Goal: Task Accomplishment & Management: Manage account settings

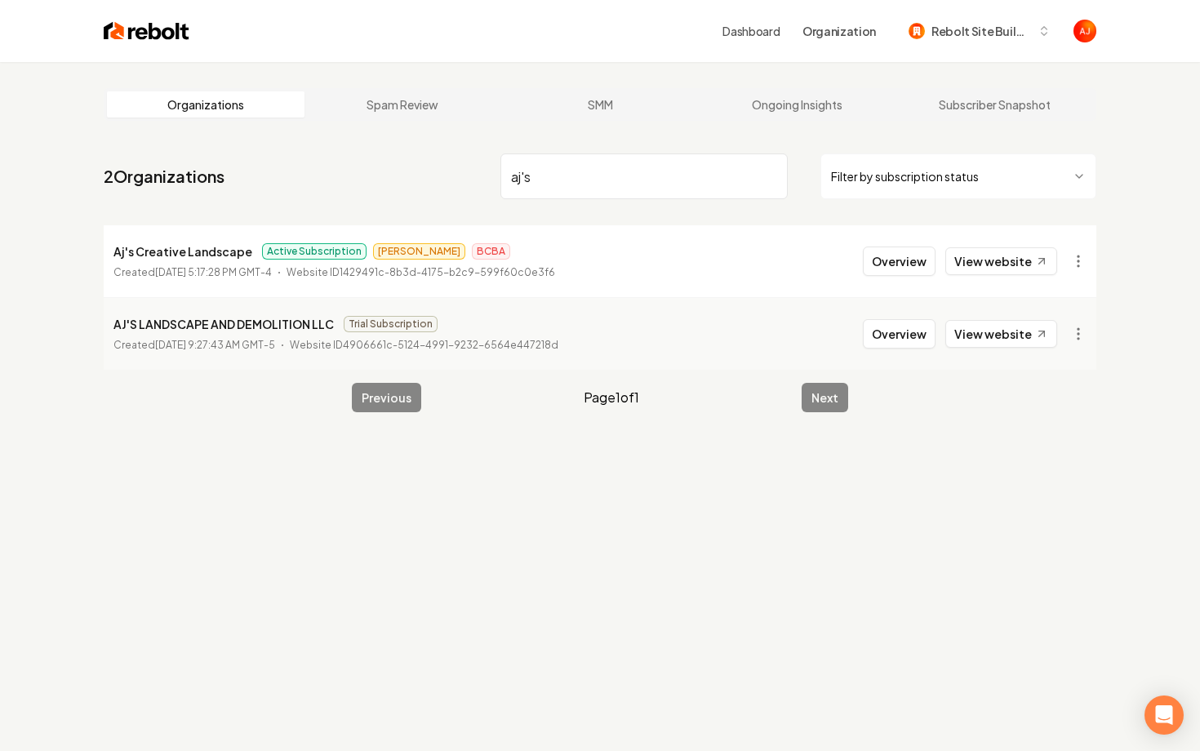
drag, startPoint x: 539, startPoint y: 176, endPoint x: 468, endPoint y: 165, distance: 72.0
click at [492, 169] on nav "2 Organizations aj's Filter by subscription status" at bounding box center [600, 183] width 993 height 72
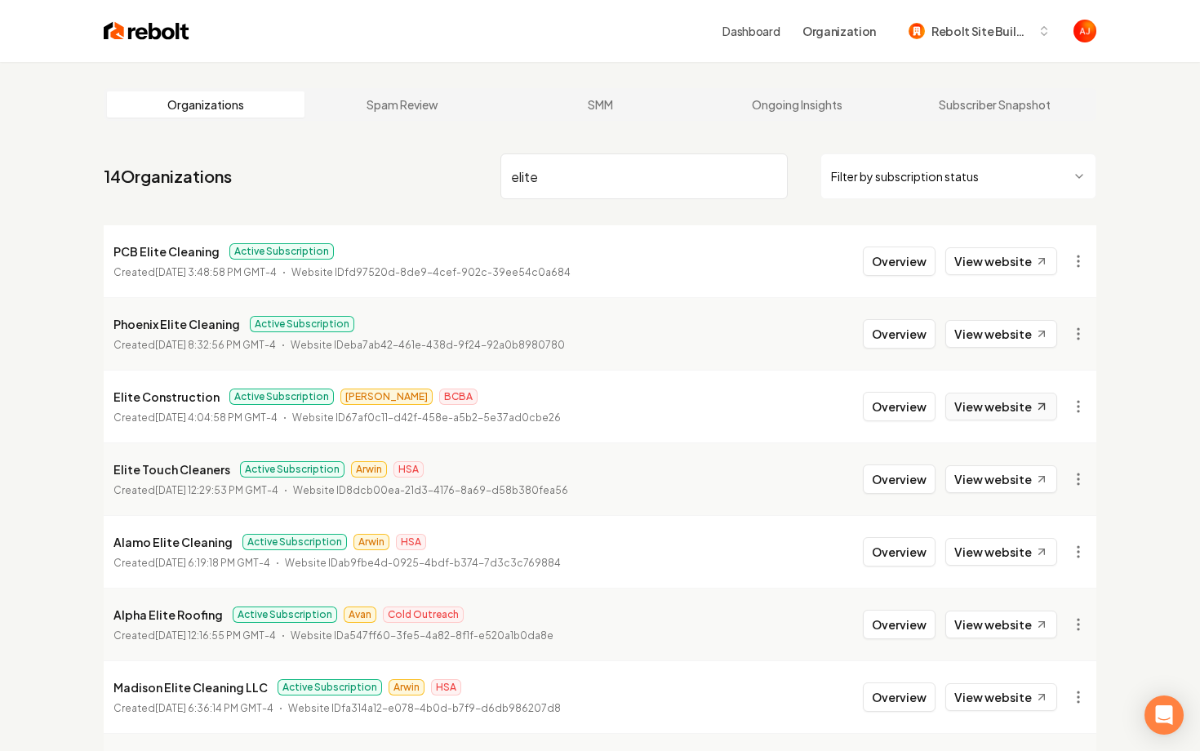
type input "elite"
click at [976, 407] on link "View website" at bounding box center [1002, 407] width 112 height 28
click at [888, 412] on button "Overview" at bounding box center [899, 406] width 73 height 29
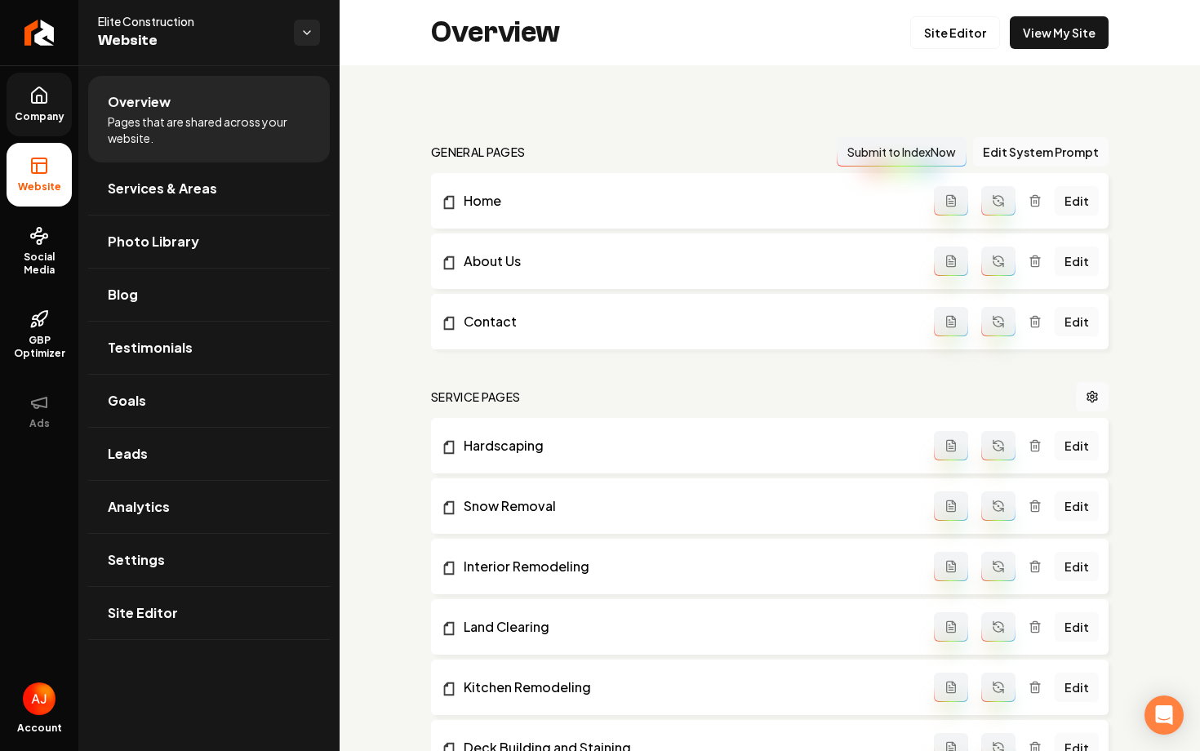
click at [35, 113] on span "Company" at bounding box center [39, 116] width 63 height 13
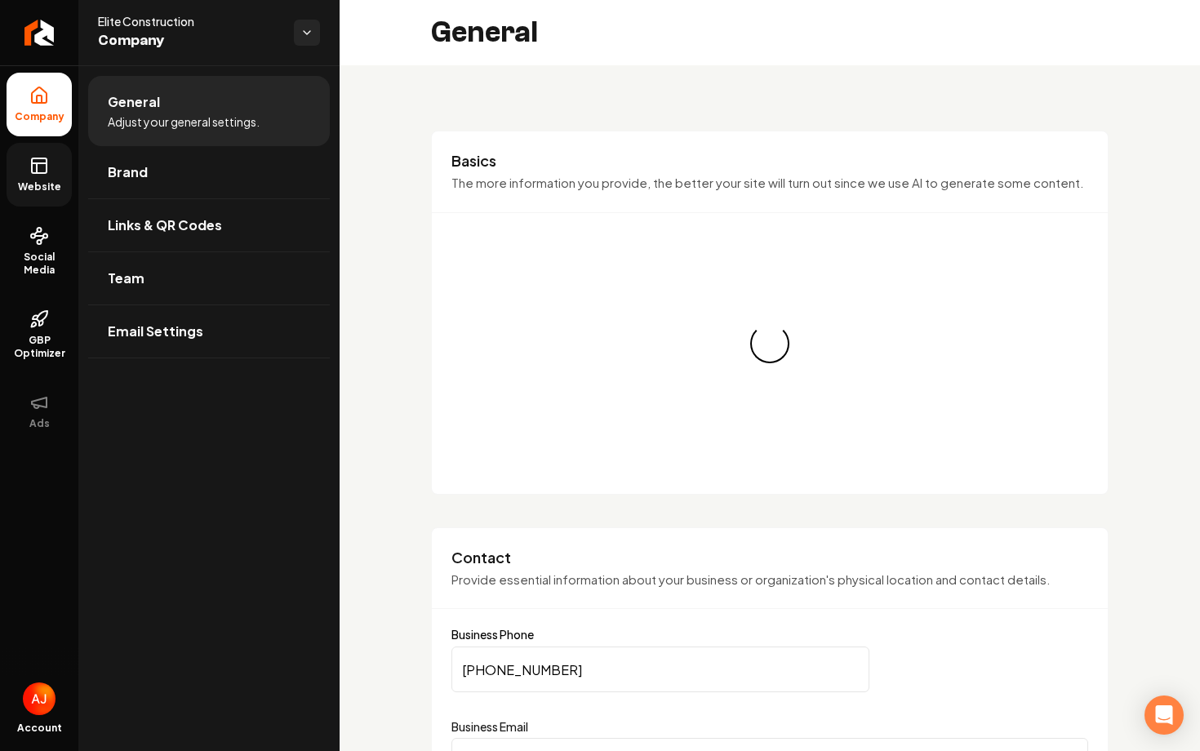
click at [45, 158] on rect at bounding box center [39, 165] width 15 height 15
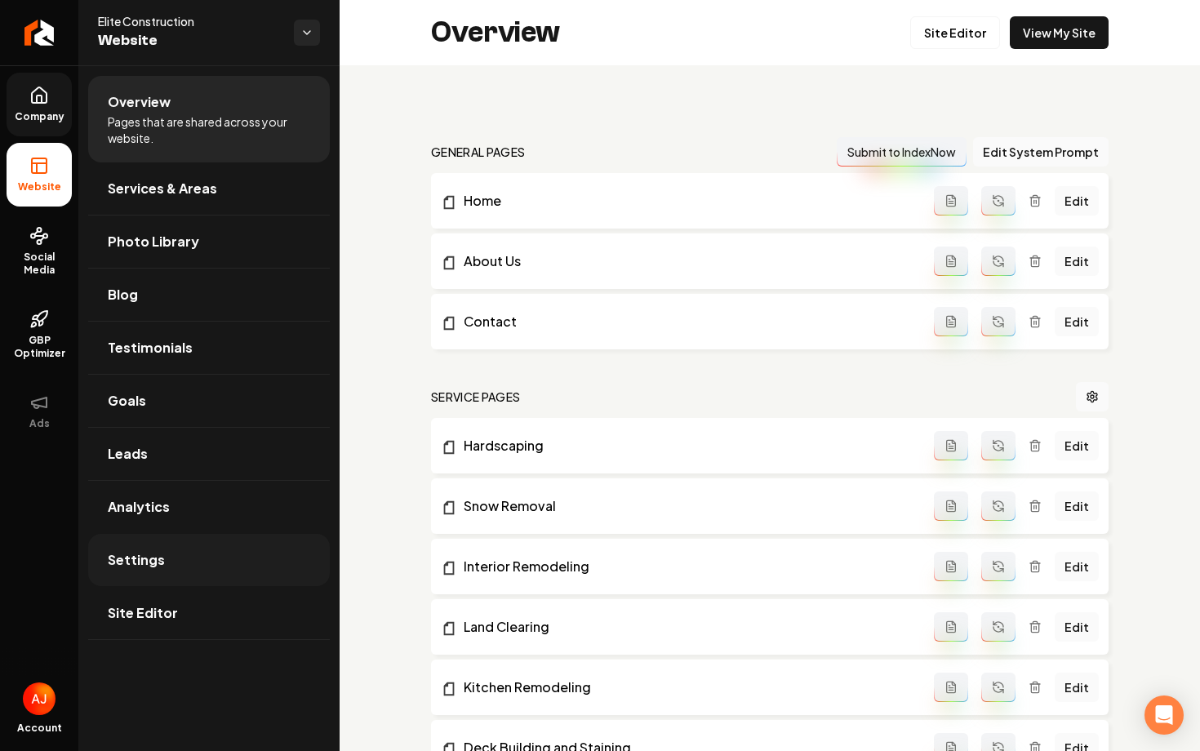
click at [241, 562] on link "Settings" at bounding box center [209, 560] width 242 height 52
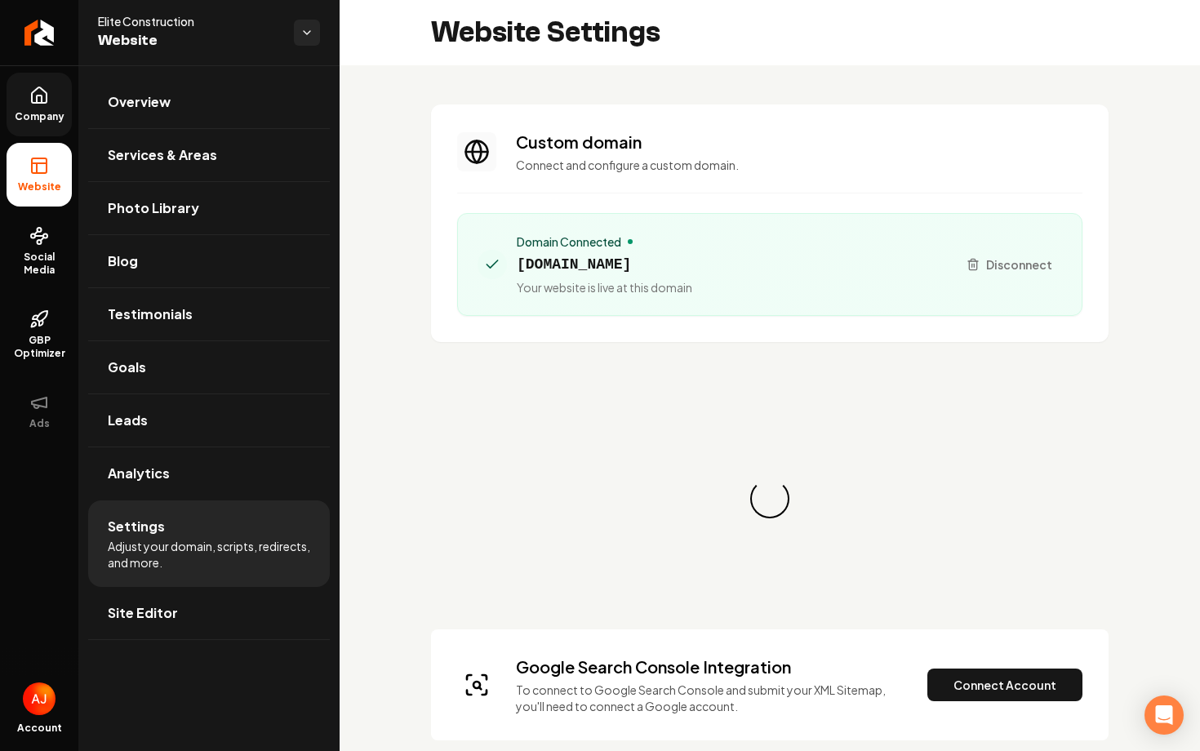
scroll to position [147, 0]
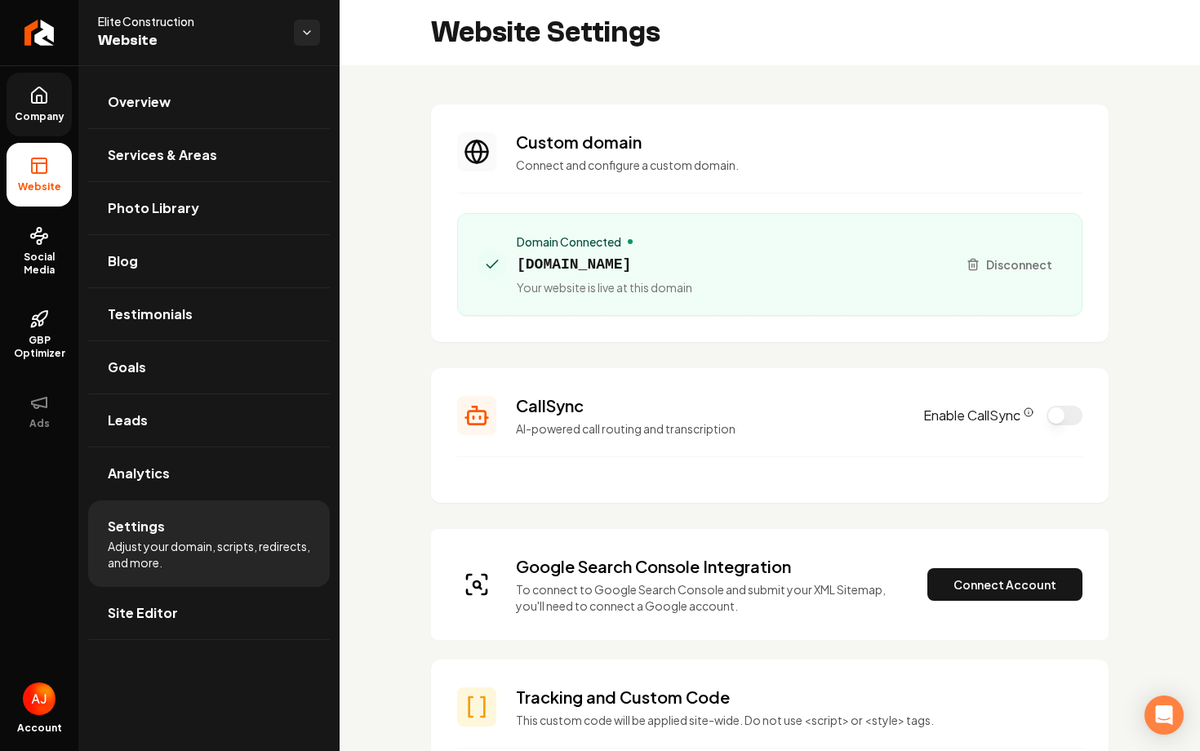
drag, startPoint x: 733, startPoint y: 265, endPoint x: 516, endPoint y: 269, distance: 217.2
click at [516, 269] on div "Domain Connected [DOMAIN_NAME] Your website is live at this domain" at bounding box center [711, 265] width 466 height 62
copy span "[DOMAIN_NAME]"
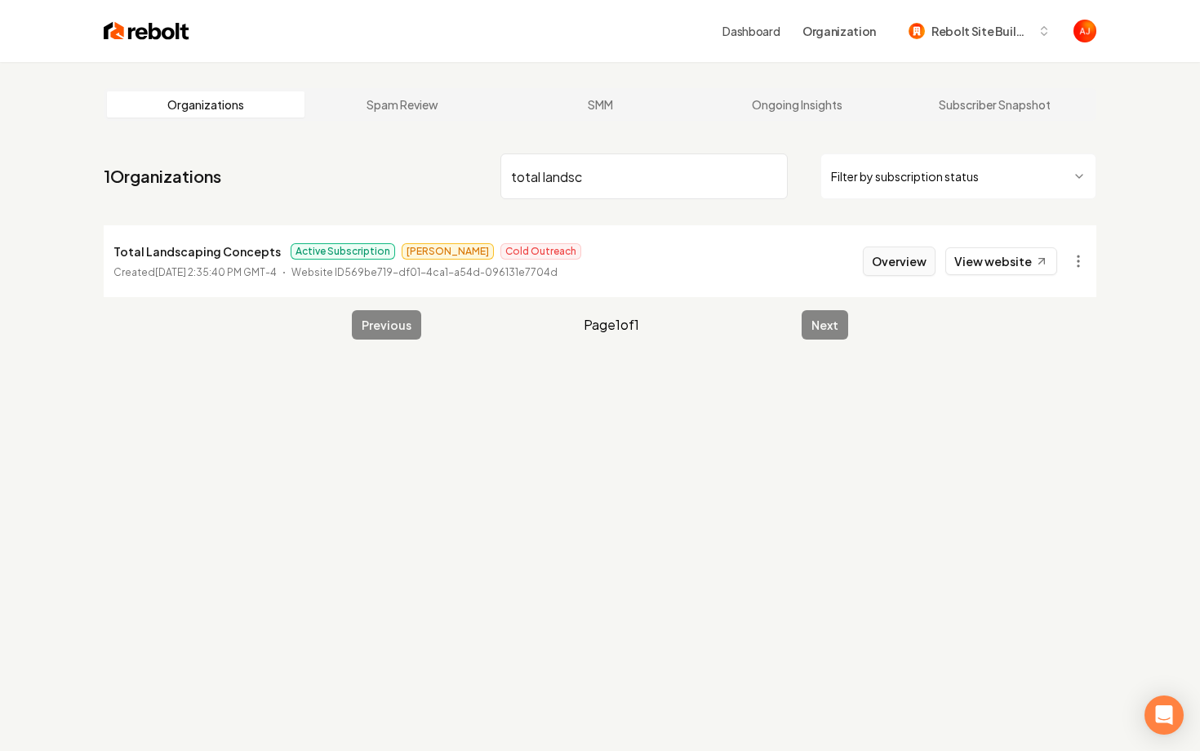
type input "total landsc"
click at [895, 260] on button "Overview" at bounding box center [899, 261] width 73 height 29
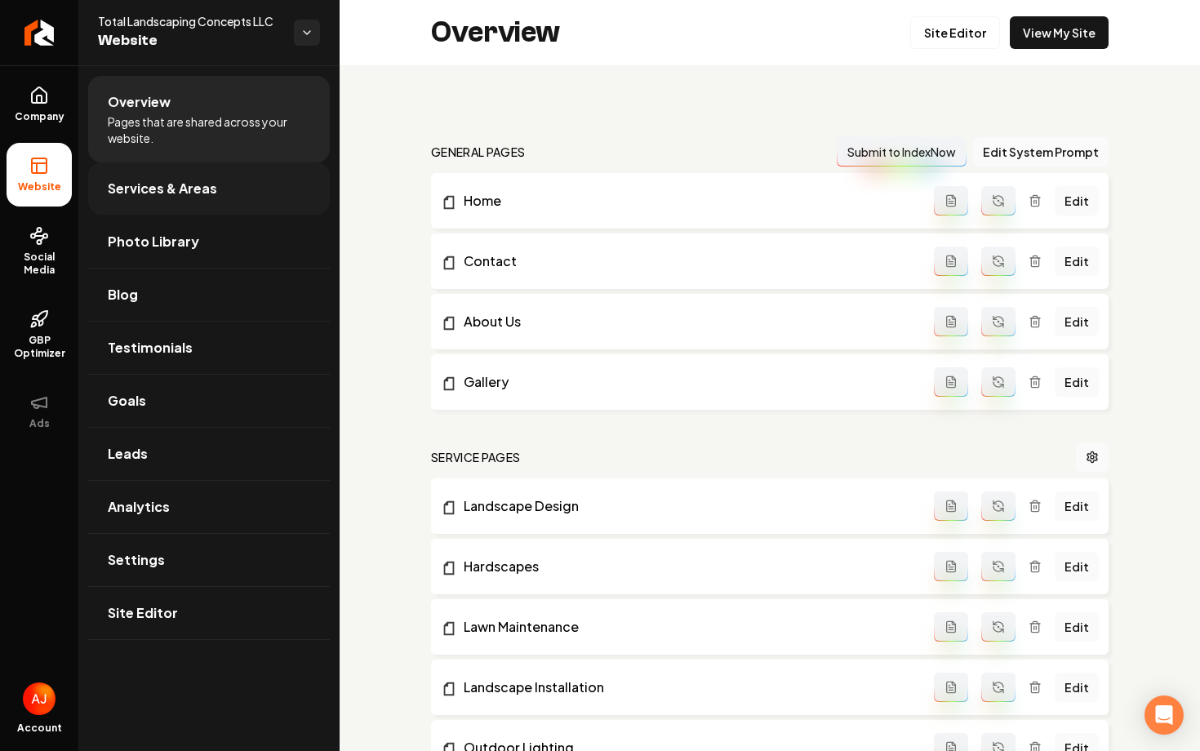
click at [227, 205] on link "Services & Areas" at bounding box center [209, 188] width 242 height 52
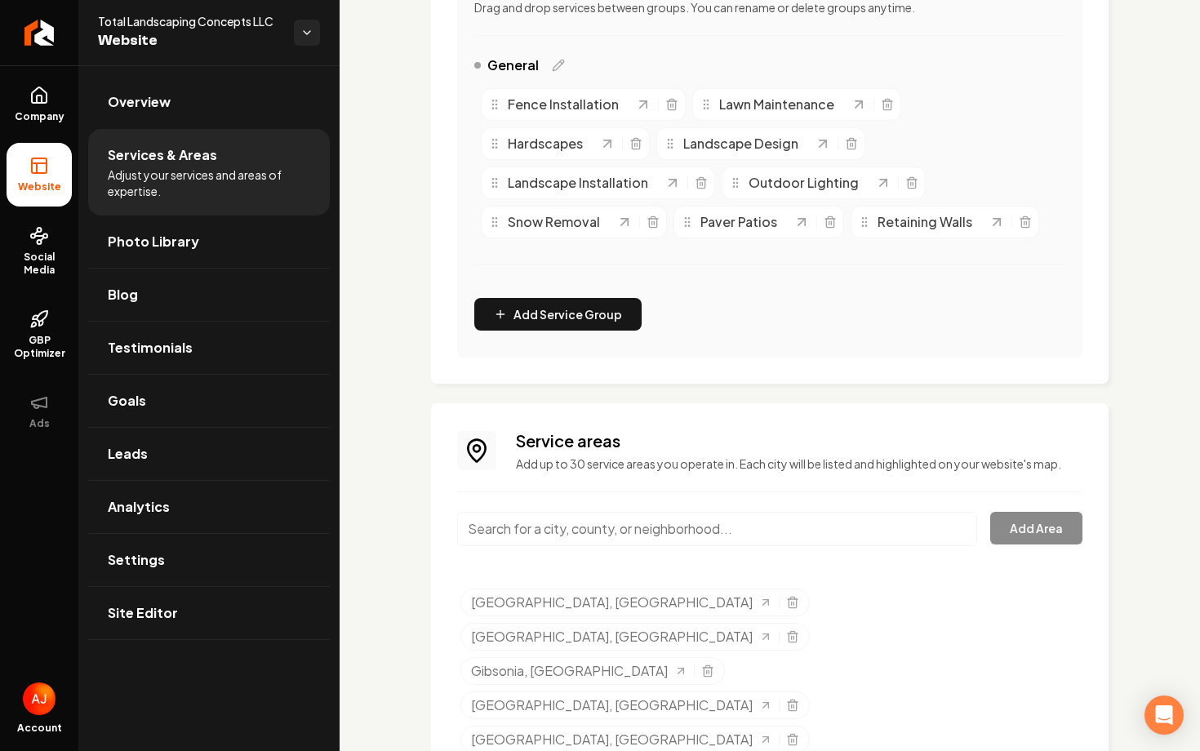
scroll to position [563, 0]
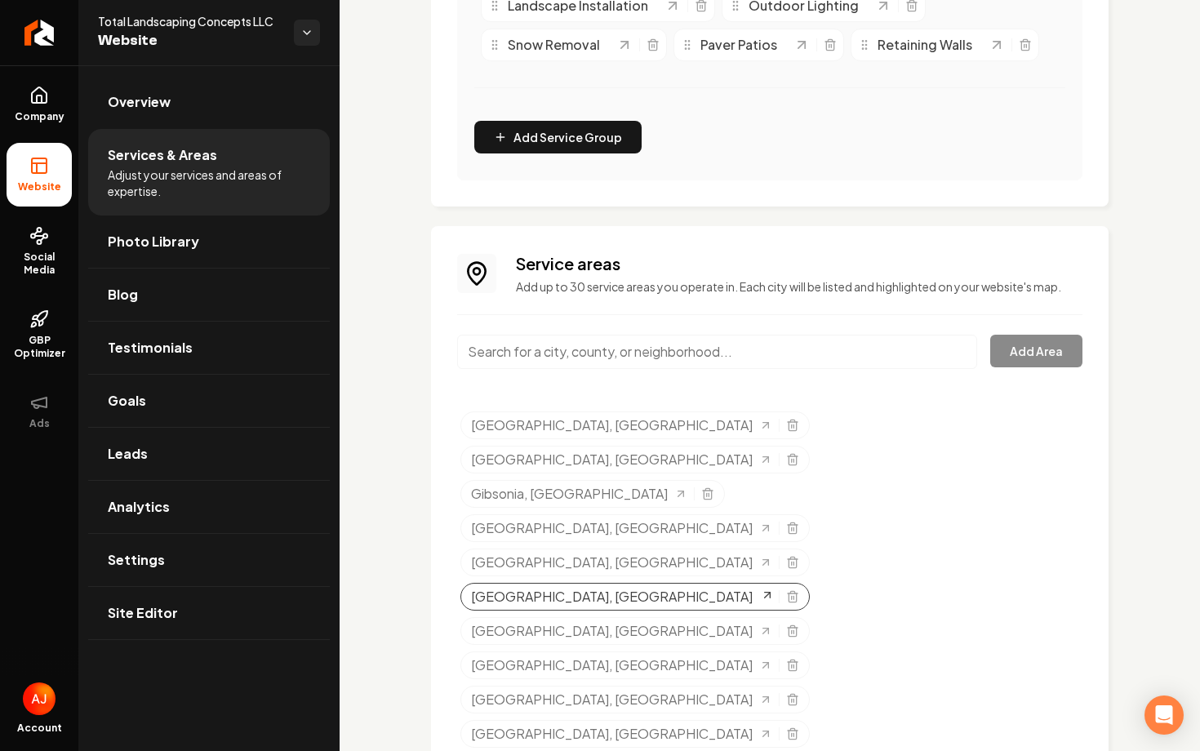
click at [774, 589] on icon "Selected tags" at bounding box center [767, 595] width 13 height 13
click at [147, 569] on span "Settings" at bounding box center [136, 560] width 57 height 20
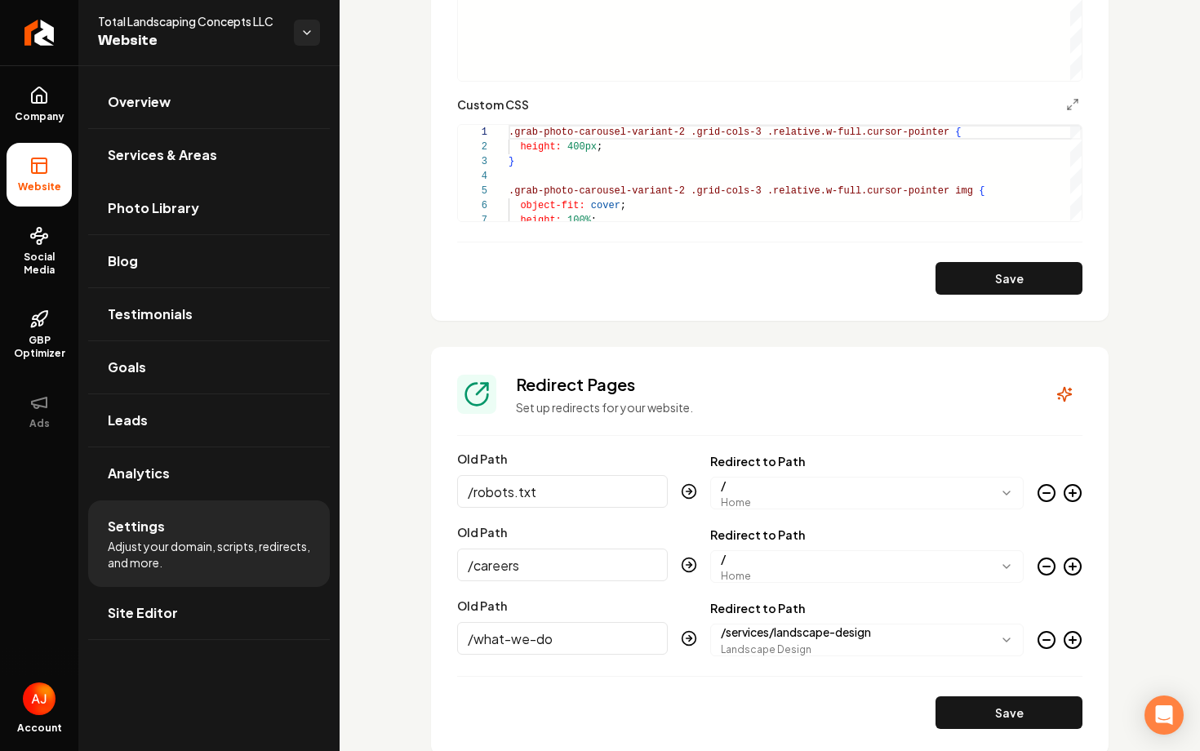
scroll to position [1511, 0]
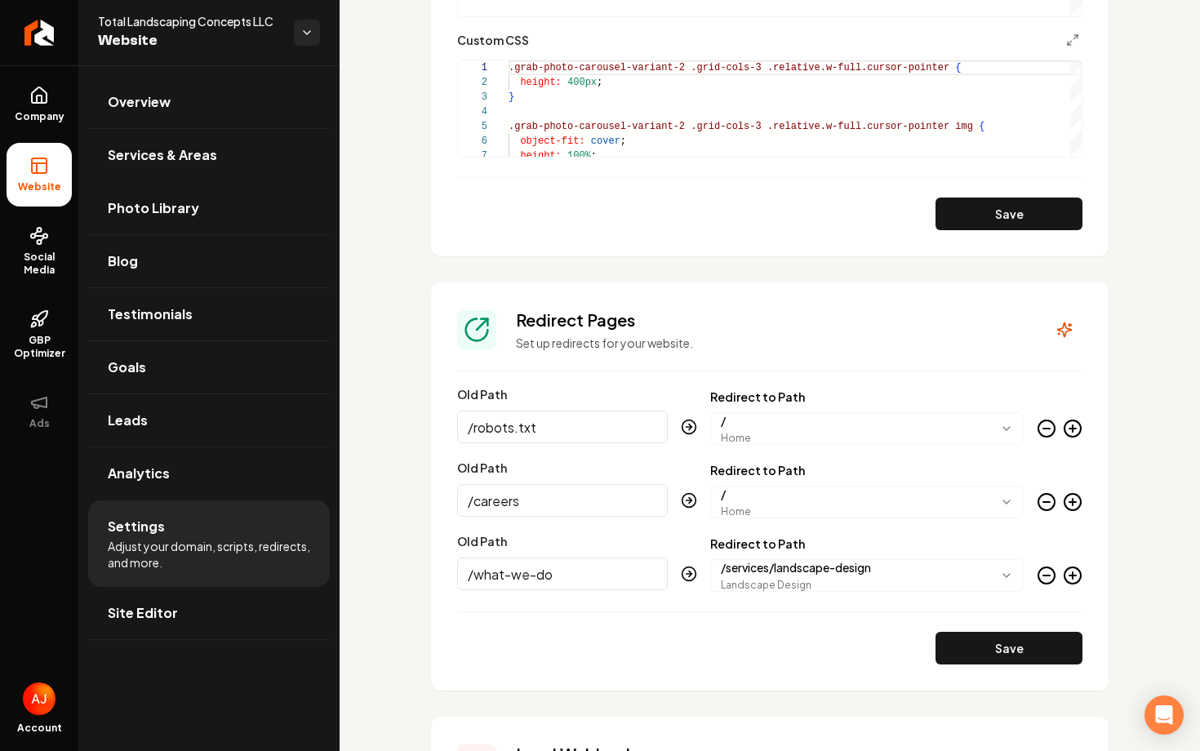
click at [1078, 585] on icon "Main content area" at bounding box center [1073, 576] width 20 height 20
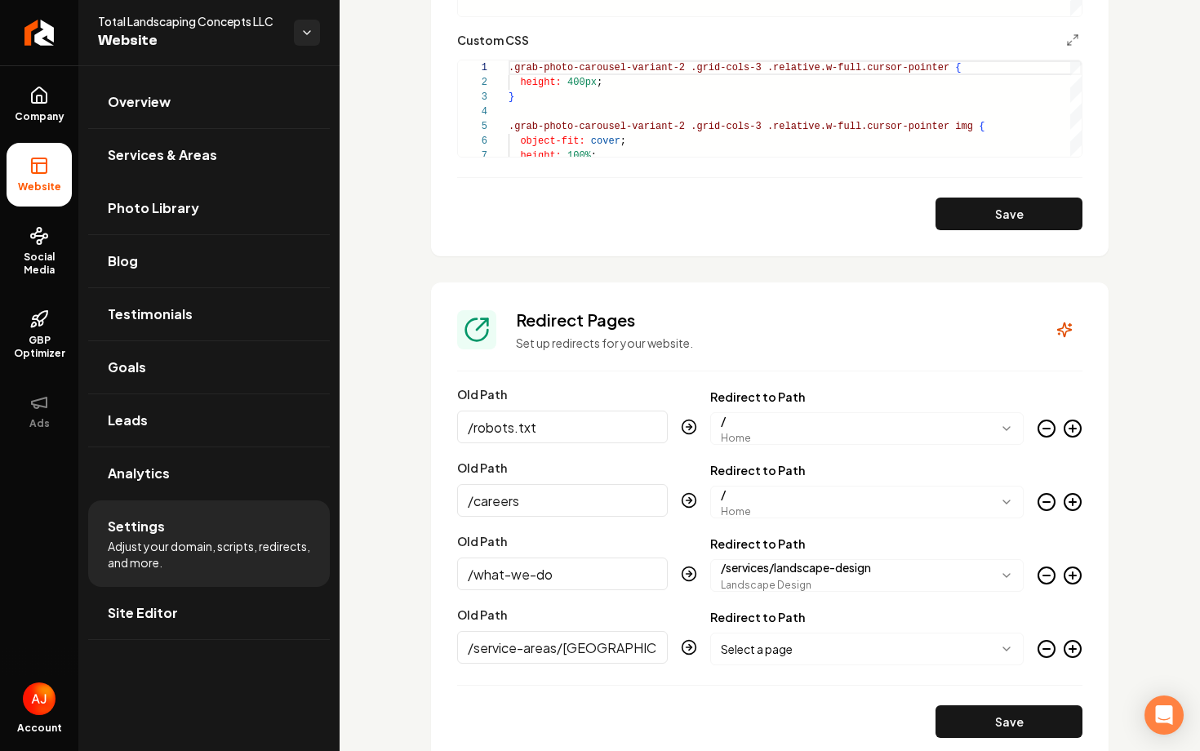
scroll to position [0, 31]
type input "/service-areas/[GEOGRAPHIC_DATA]-[GEOGRAPHIC_DATA]"
click at [847, 646] on body "Company Website Social Media GBP Optimizer Ads Account Total Landscaping Concep…" at bounding box center [600, 375] width 1200 height 751
click at [957, 711] on button "Save" at bounding box center [1009, 721] width 147 height 33
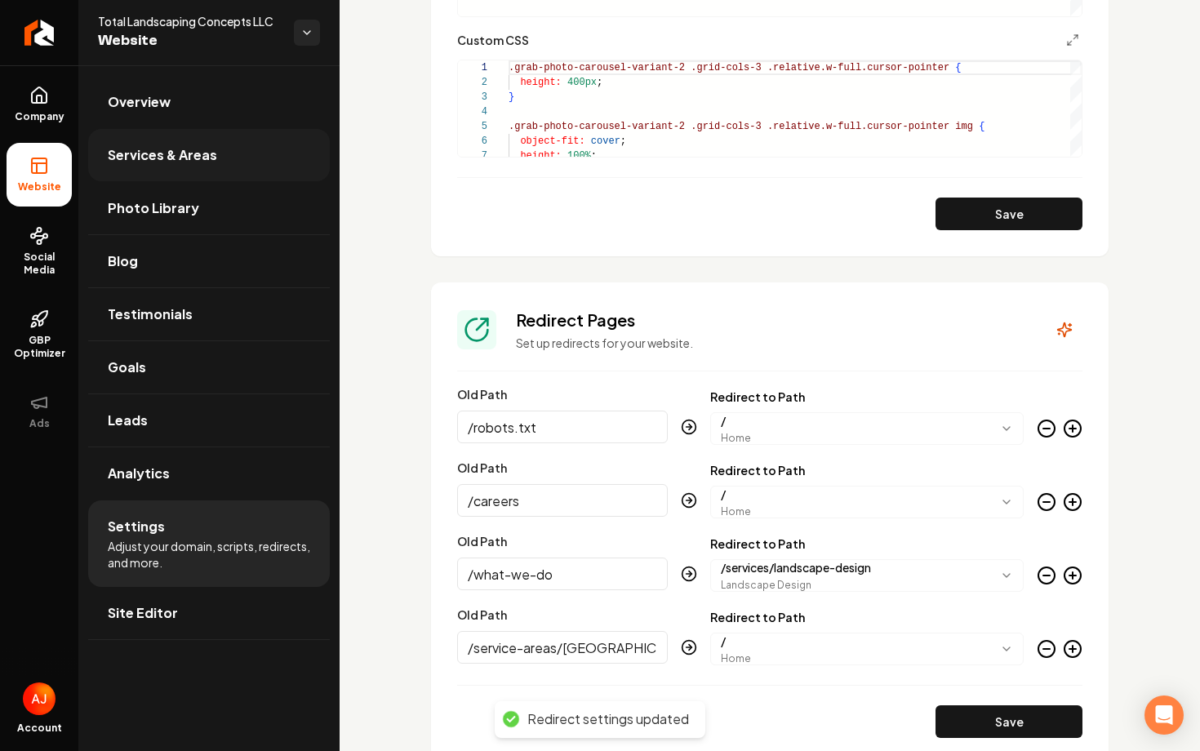
click at [159, 172] on link "Services & Areas" at bounding box center [209, 155] width 242 height 52
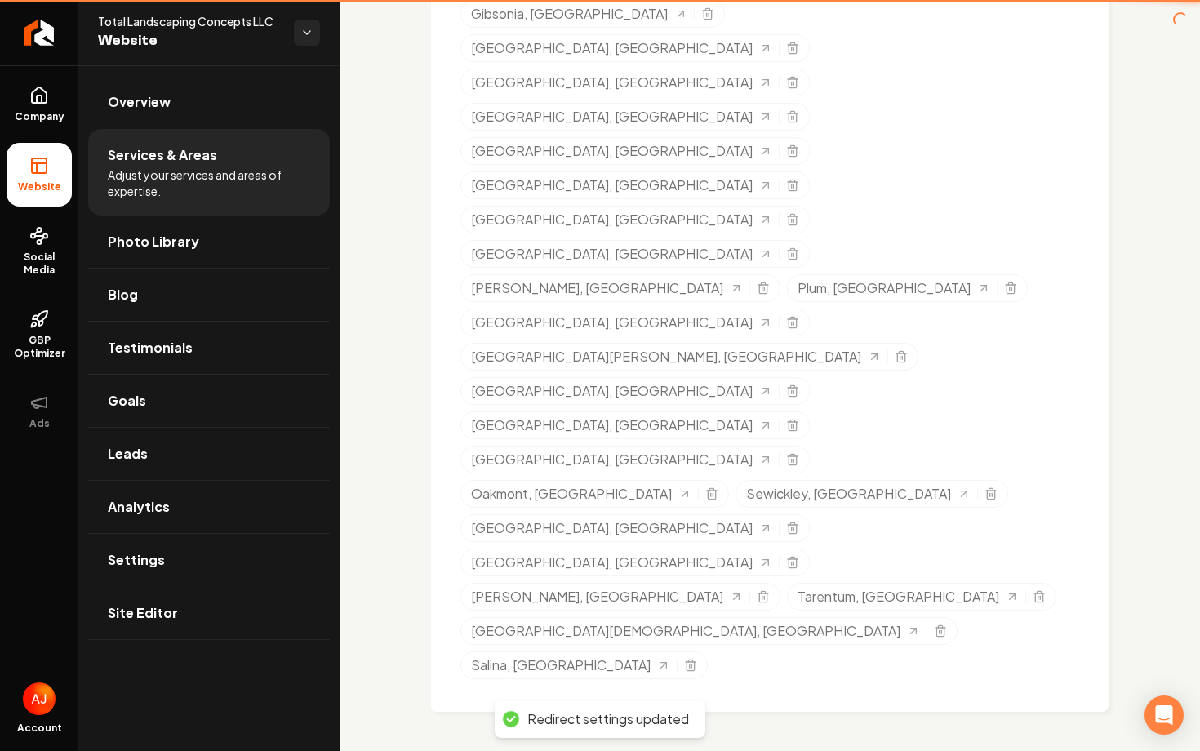
scroll to position [563, 0]
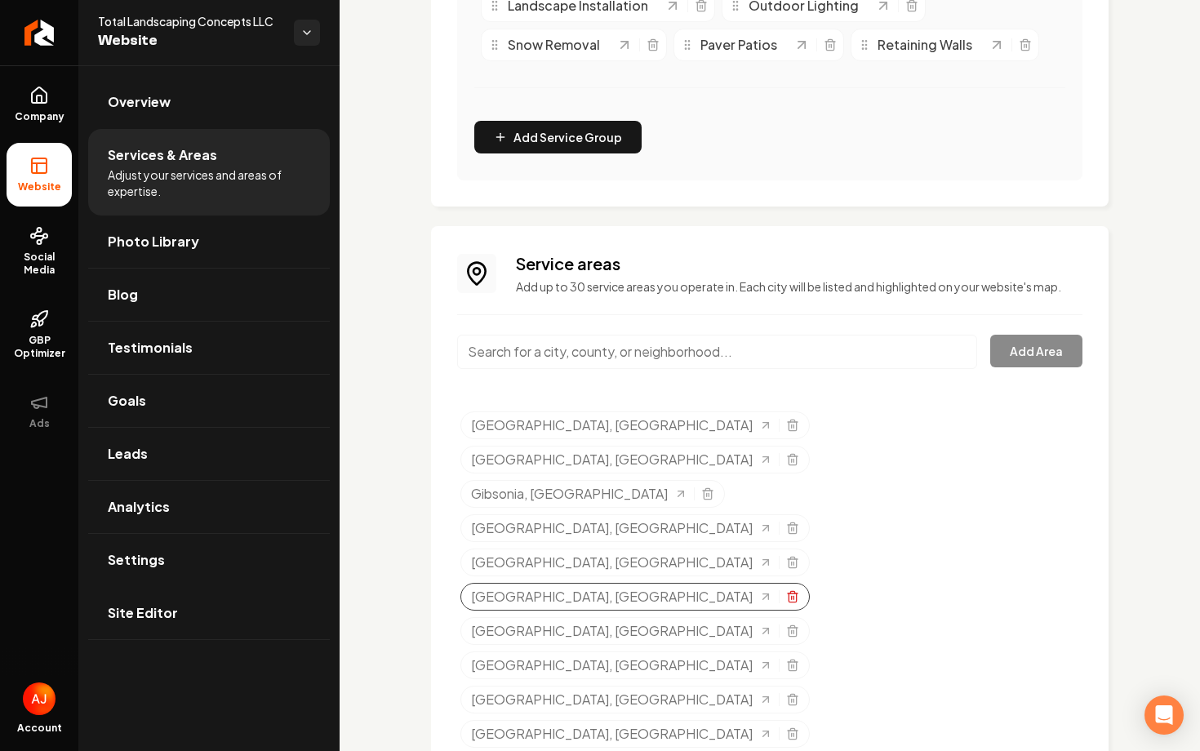
click at [799, 590] on icon "Selected tags" at bounding box center [792, 596] width 13 height 13
click at [527, 335] on input "Main content area" at bounding box center [717, 352] width 520 height 34
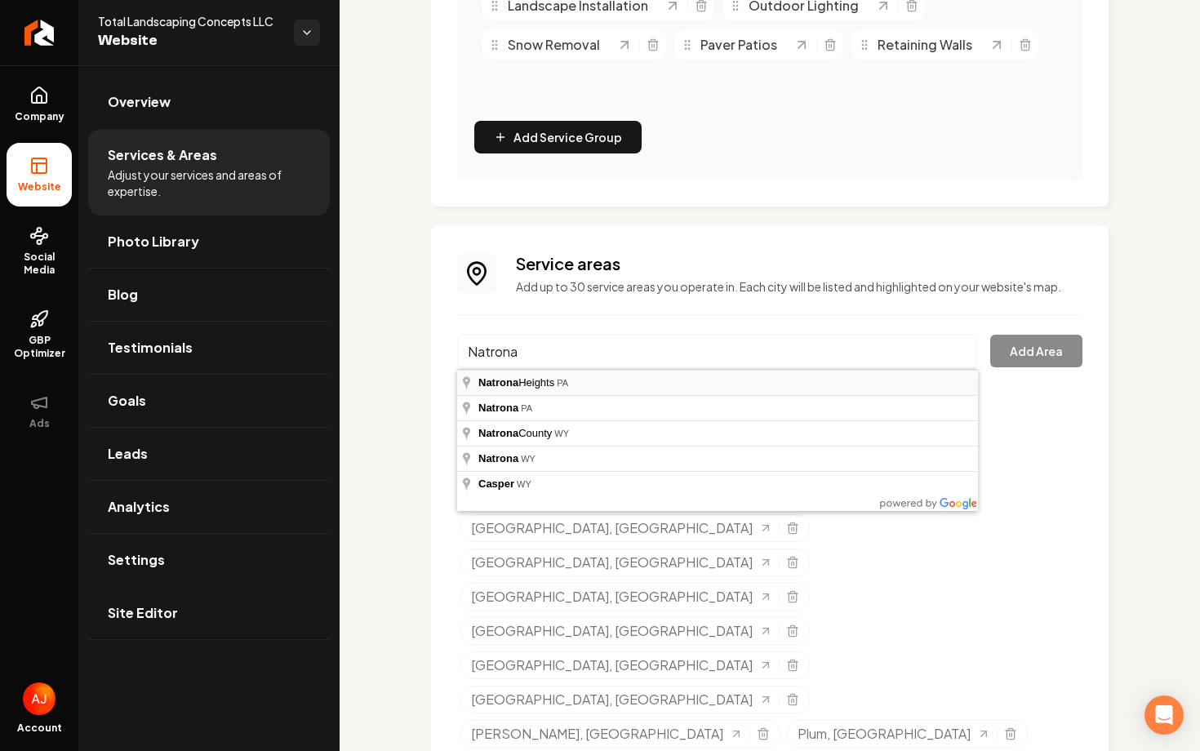
type input "[GEOGRAPHIC_DATA], [GEOGRAPHIC_DATA]"
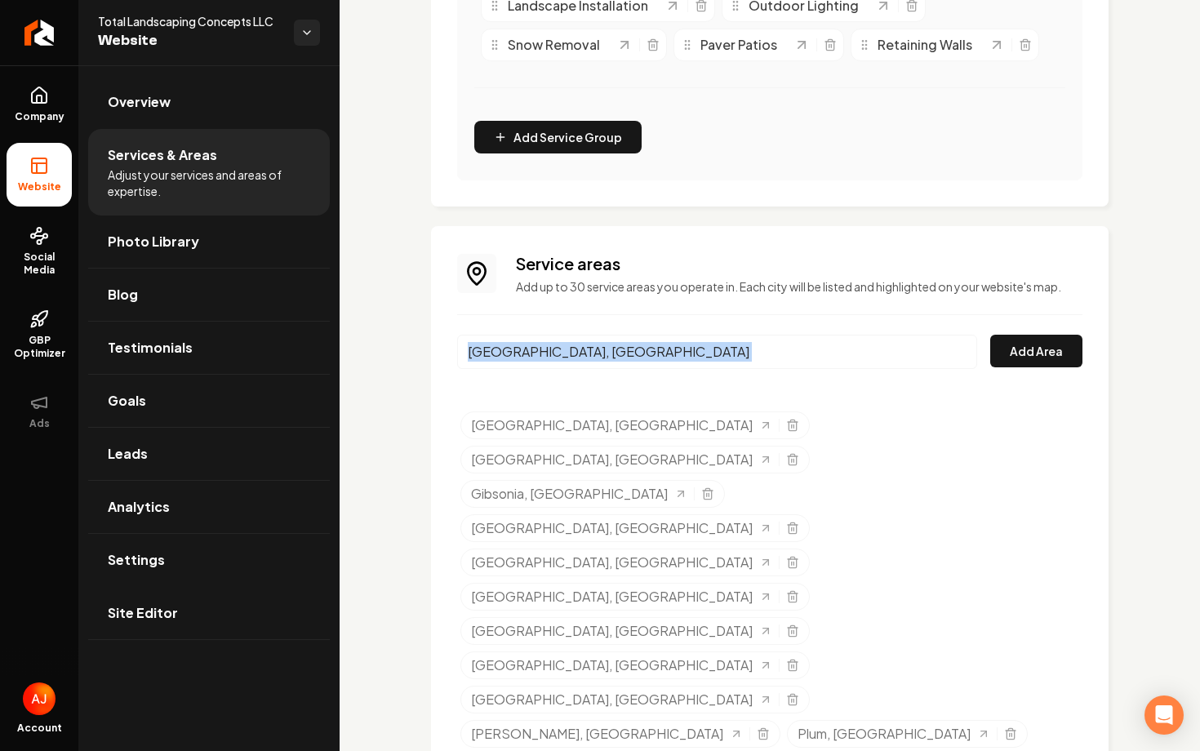
click at [575, 371] on div "[GEOGRAPHIC_DATA], [GEOGRAPHIC_DATA]" at bounding box center [717, 362] width 520 height 54
click at [1025, 354] on button "Add Area" at bounding box center [1036, 351] width 92 height 33
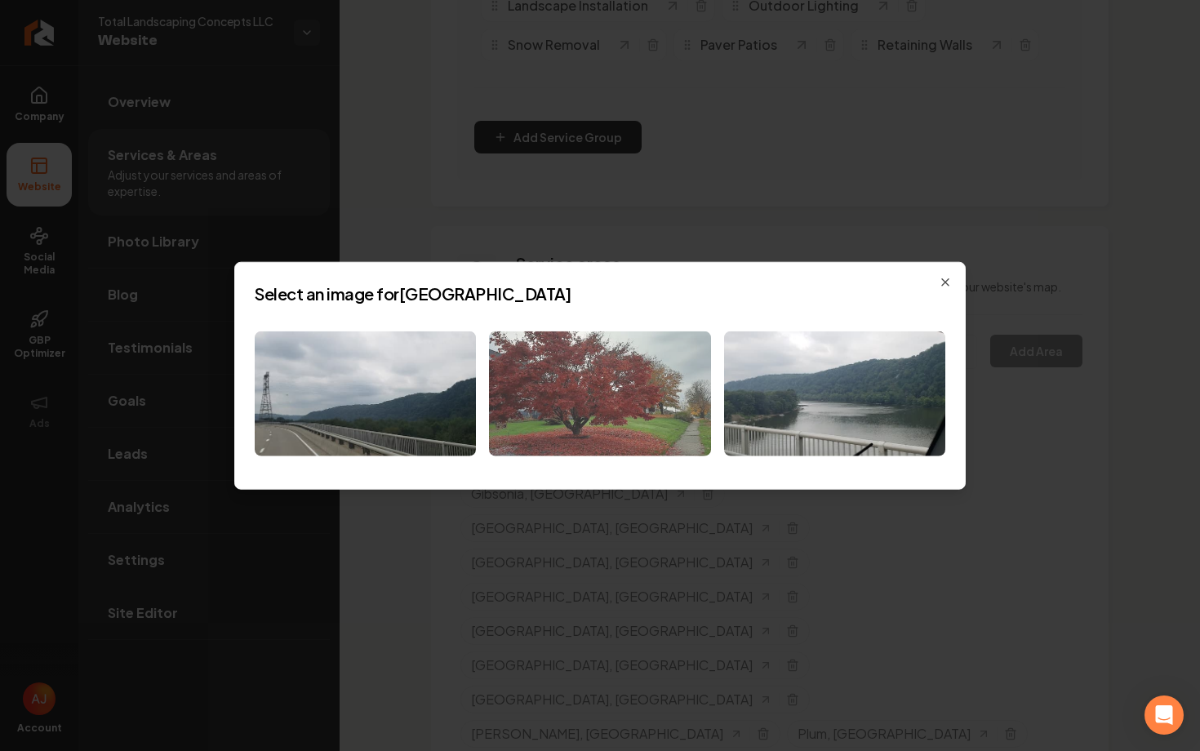
click at [536, 364] on img at bounding box center [599, 394] width 221 height 125
